Goal: Task Accomplishment & Management: Use online tool/utility

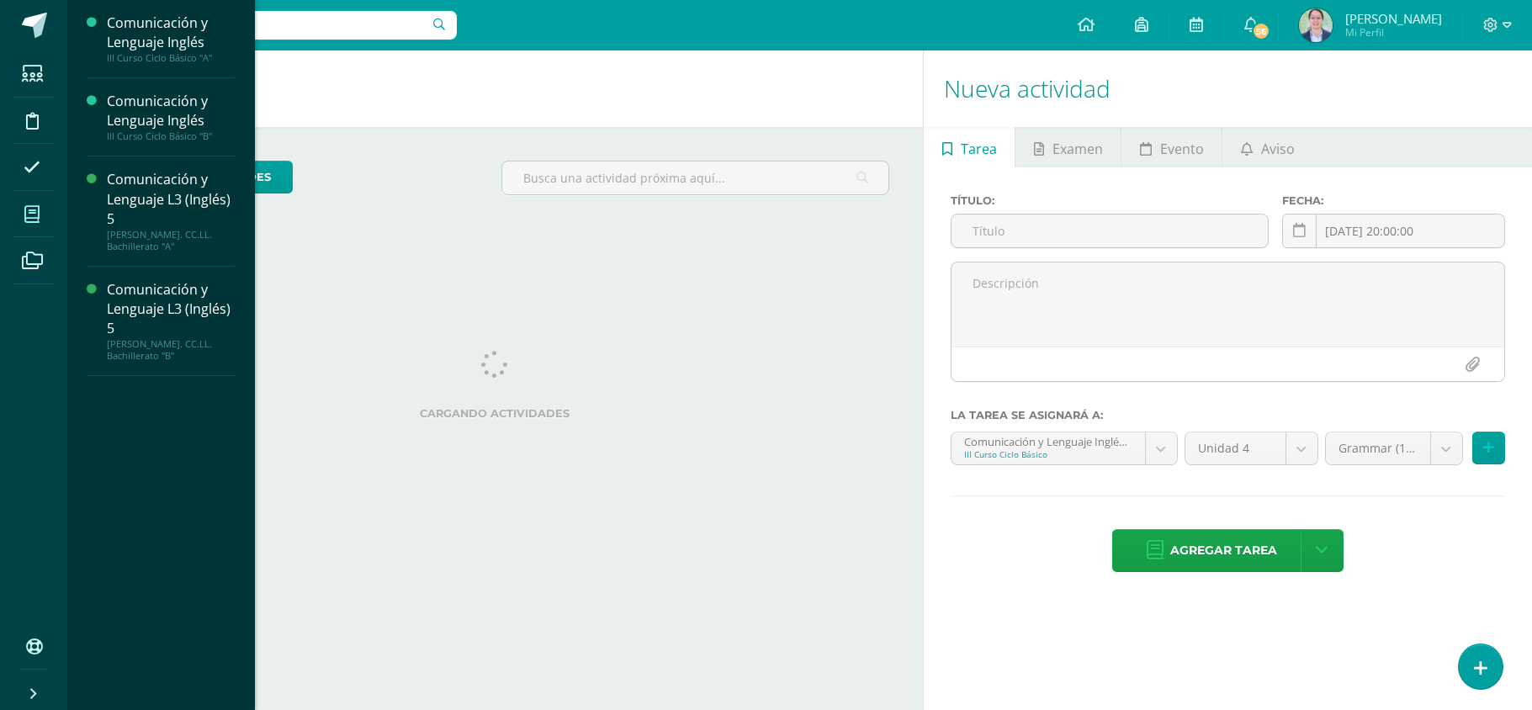
click at [44, 227] on span at bounding box center [32, 214] width 38 height 38
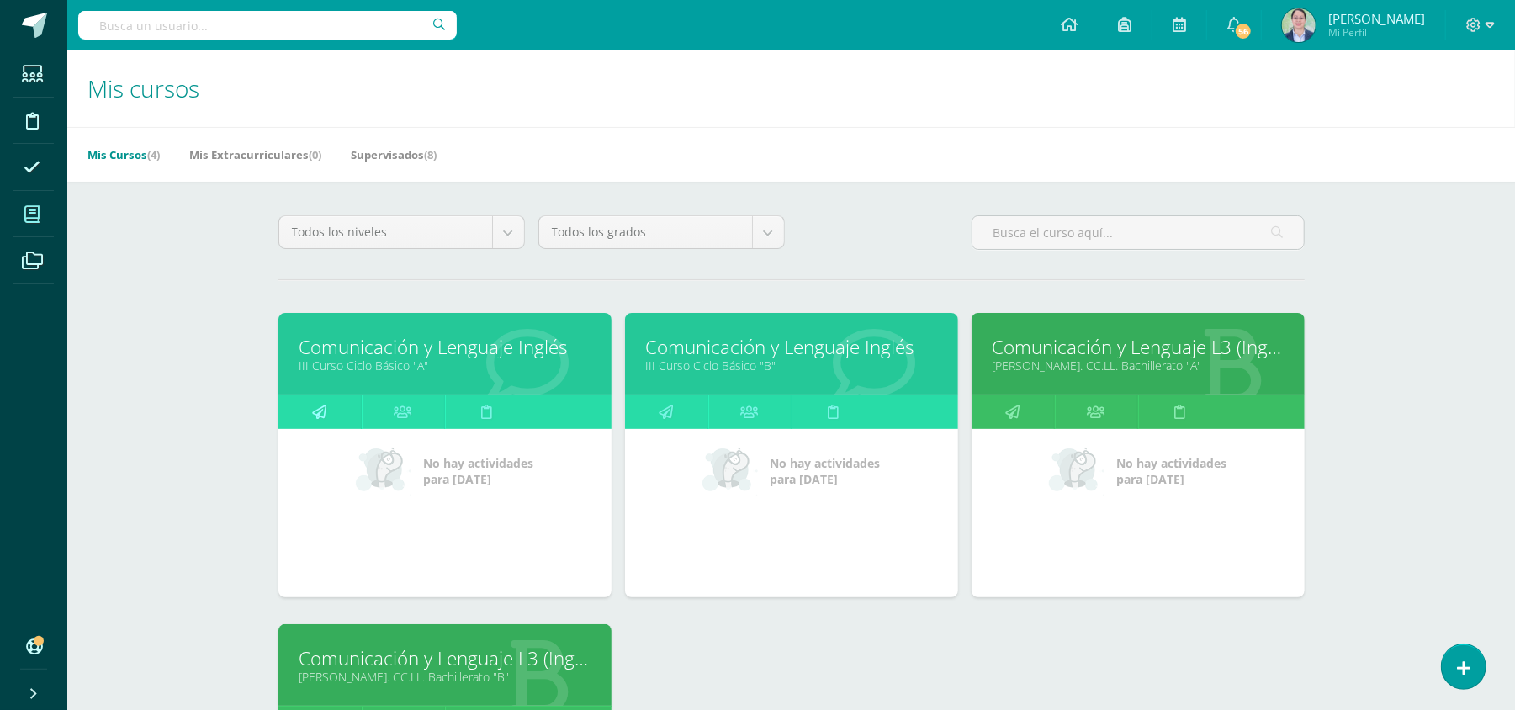
click at [308, 405] on link at bounding box center [319, 412] width 83 height 34
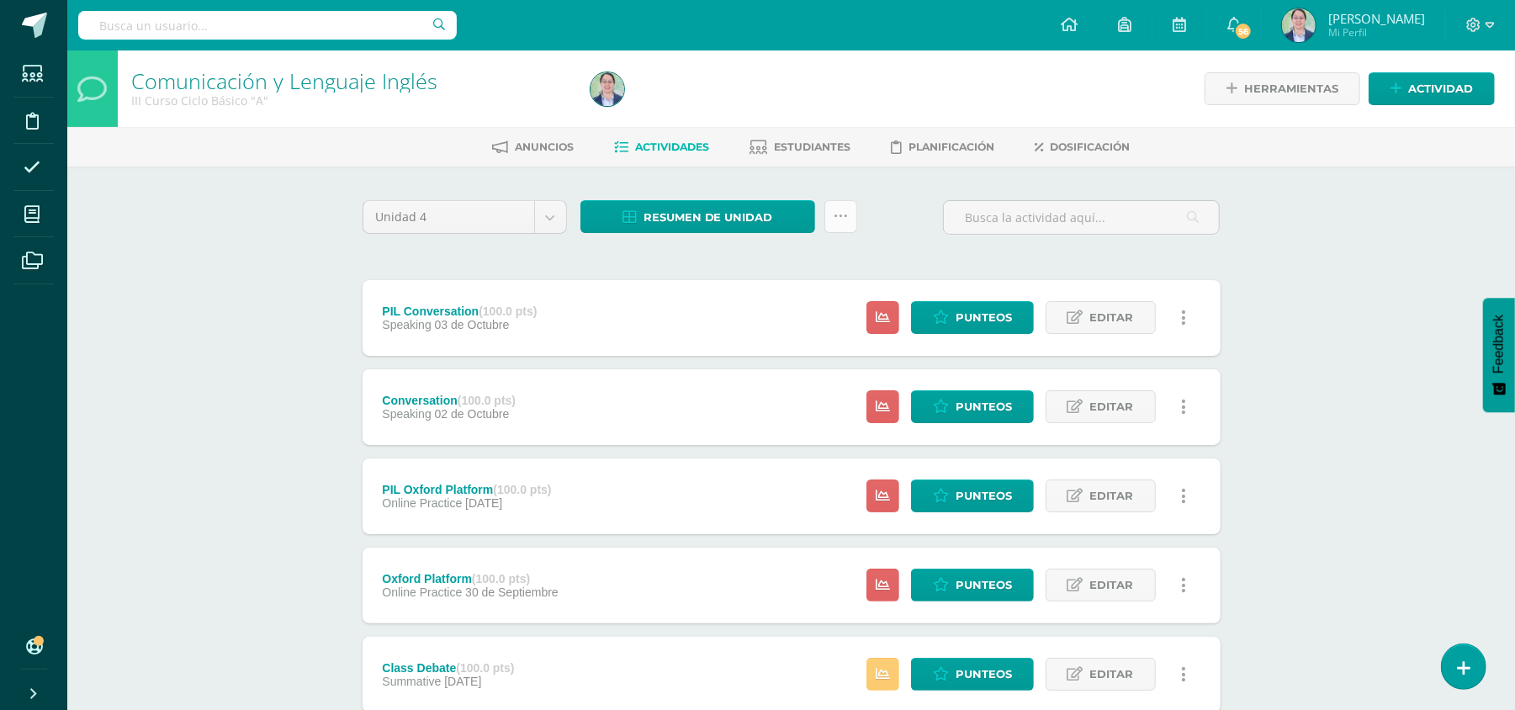
click at [829, 217] on link at bounding box center [840, 216] width 33 height 33
click at [808, 310] on link "Enviar punteos a revision" at bounding box center [798, 309] width 185 height 40
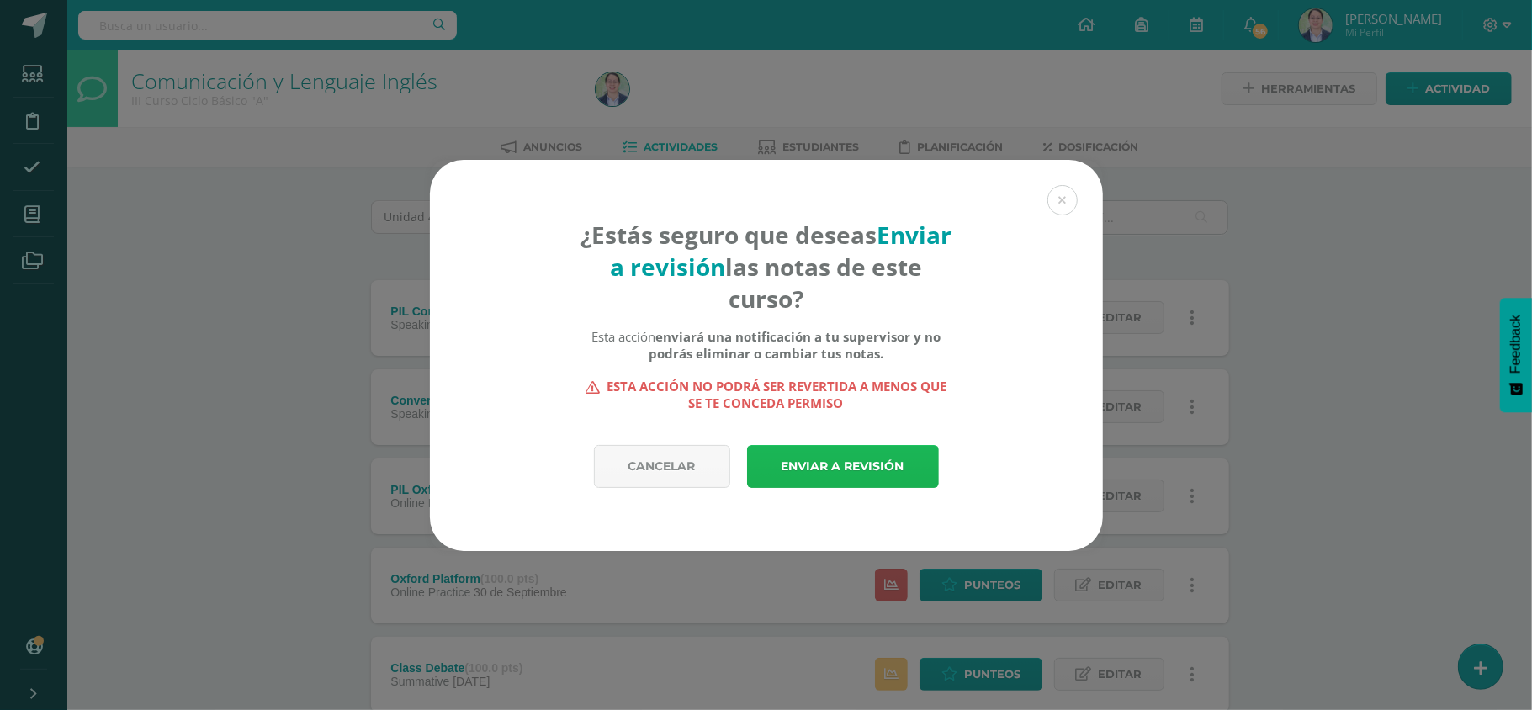
click at [852, 463] on link "Enviar a revisión" at bounding box center [843, 466] width 192 height 43
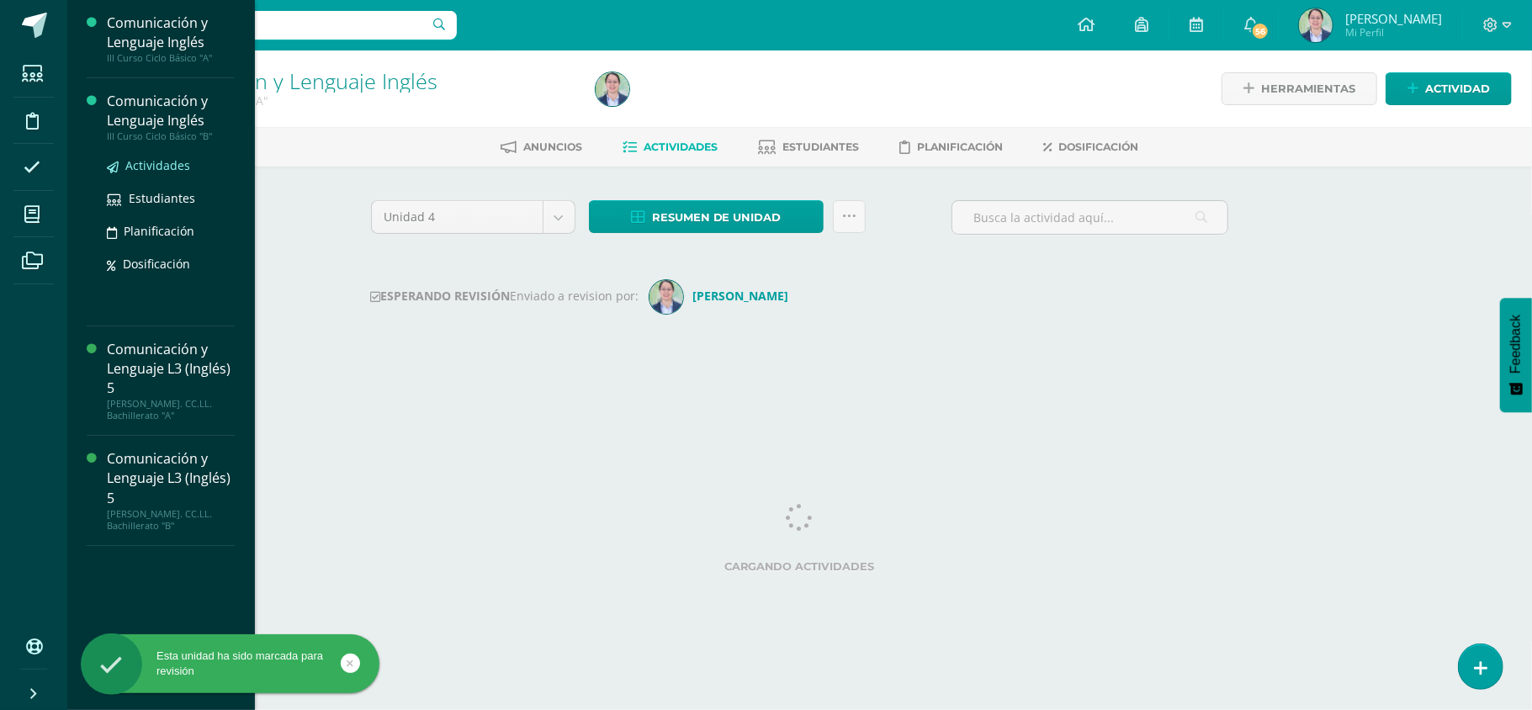
click at [138, 172] on span "Actividades" at bounding box center [157, 165] width 65 height 16
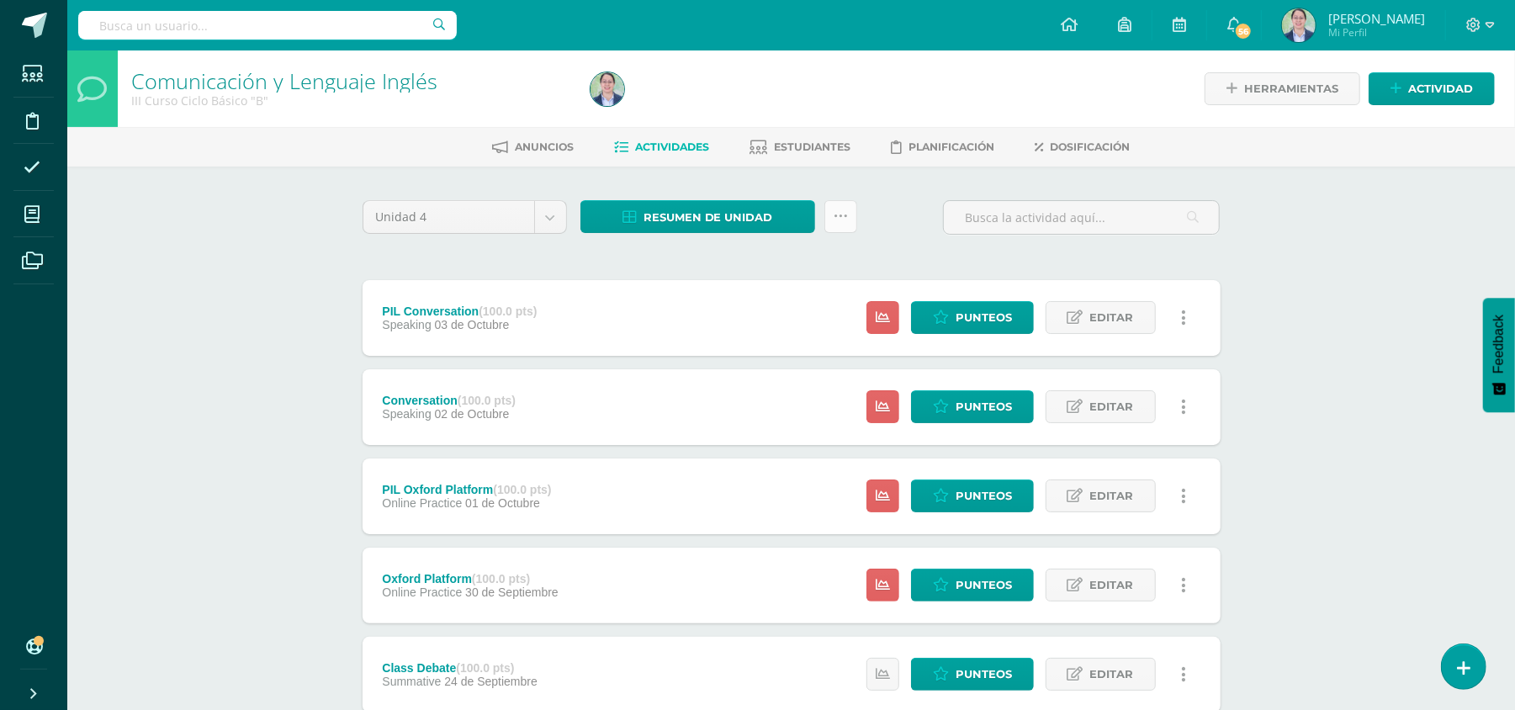
click at [833, 230] on link at bounding box center [840, 216] width 33 height 33
click at [818, 307] on link "Enviar punteos a revision" at bounding box center [798, 309] width 185 height 40
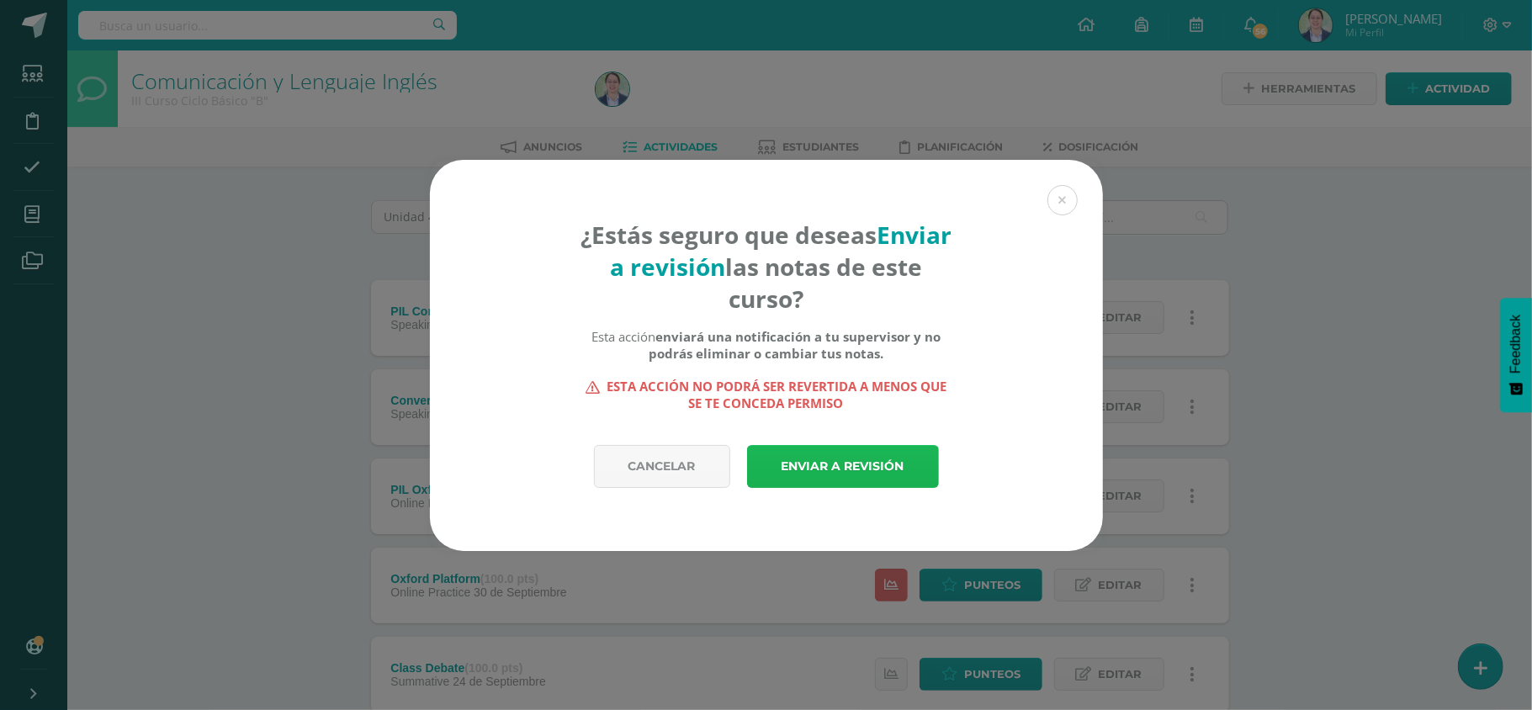
click at [853, 469] on link "Enviar a revisión" at bounding box center [843, 466] width 192 height 43
